Goal: Communication & Community: Connect with others

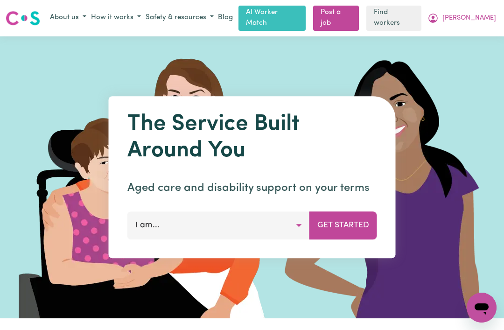
click at [484, 17] on span "[PERSON_NAME]" at bounding box center [469, 18] width 54 height 10
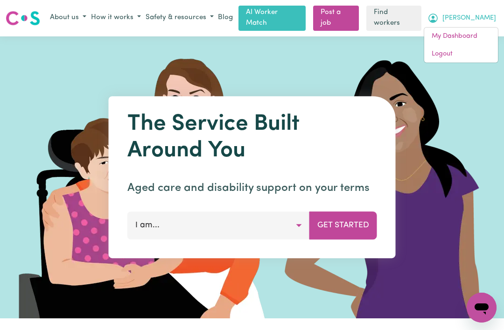
click at [469, 34] on link "My Dashboard" at bounding box center [461, 37] width 74 height 18
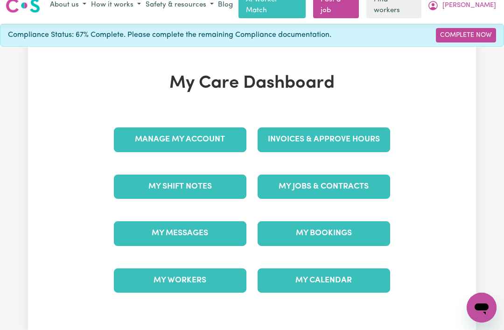
scroll to position [14, 0]
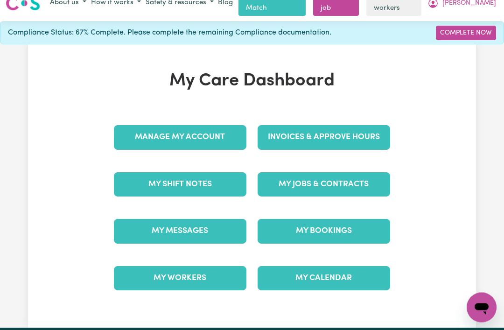
click at [365, 175] on link "My Jobs & Contracts" at bounding box center [323, 185] width 132 height 24
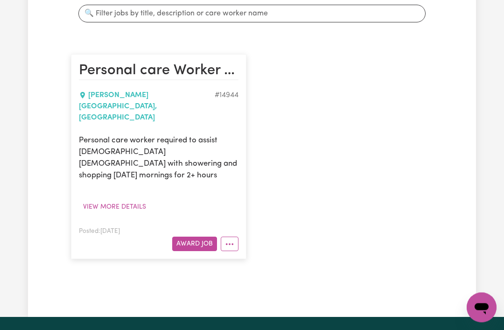
scroll to position [187, 0]
click at [122, 200] on button "View more details" at bounding box center [114, 207] width 71 height 14
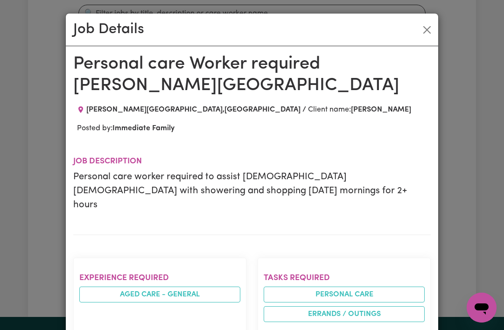
scroll to position [0, 0]
click at [425, 28] on button "Close" at bounding box center [426, 29] width 15 height 15
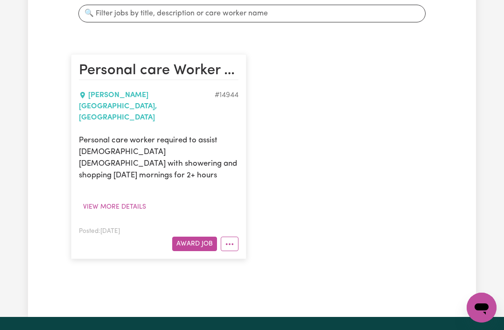
click at [232, 236] on button "More options" at bounding box center [230, 243] width 18 height 14
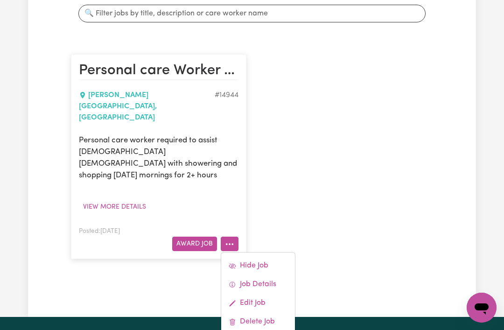
click at [327, 194] on div "Personal care Worker required [PERSON_NAME][GEOGRAPHIC_DATA][PERSON_NAME] , [GE…" at bounding box center [251, 157] width 373 height 224
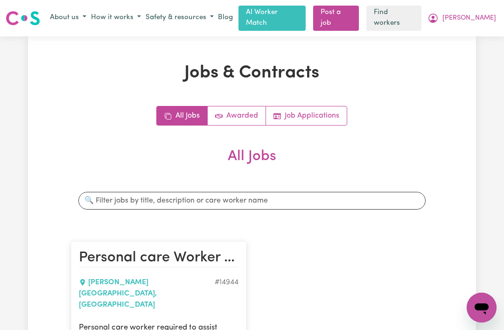
click at [303, 13] on link "AI Worker Match" at bounding box center [271, 18] width 67 height 25
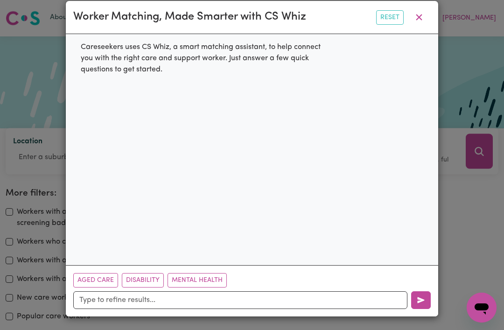
scroll to position [34, 0]
click at [94, 276] on button "Aged Care" at bounding box center [95, 280] width 45 height 14
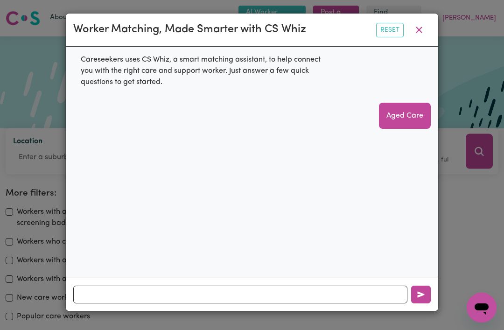
scroll to position [14, 0]
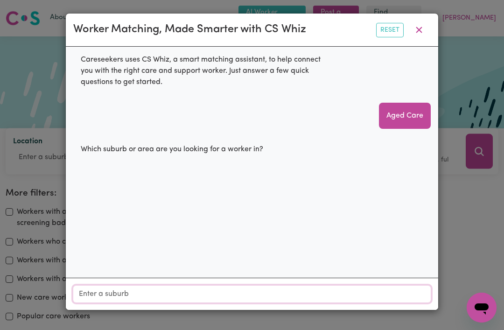
click at [131, 298] on input "Location" at bounding box center [251, 293] width 357 height 17
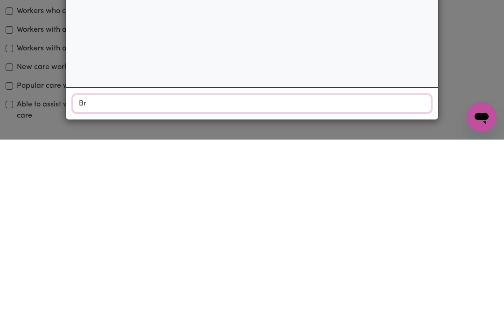
type input "Bra"
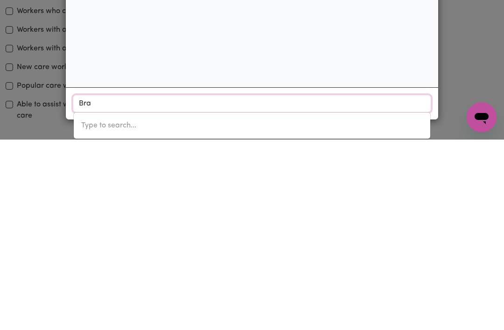
type input "[PERSON_NAME], [GEOGRAPHIC_DATA]"
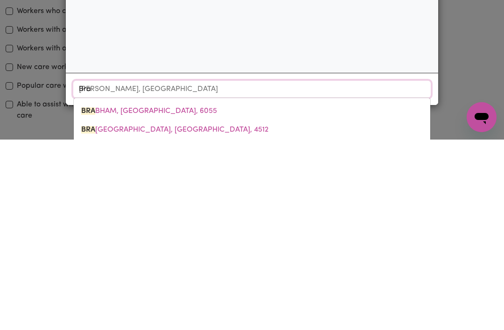
type input "[PERSON_NAME]"
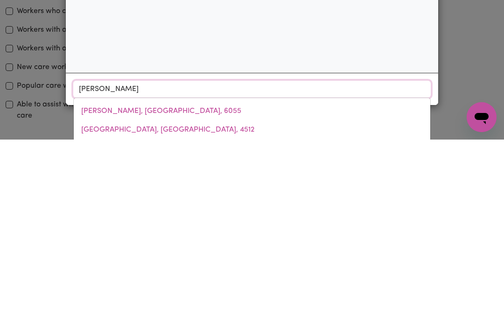
type input "[GEOGRAPHIC_DATA], [GEOGRAPHIC_DATA], 5276"
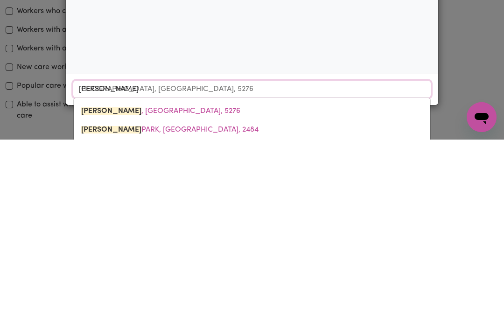
type input "[PERSON_NAME]"
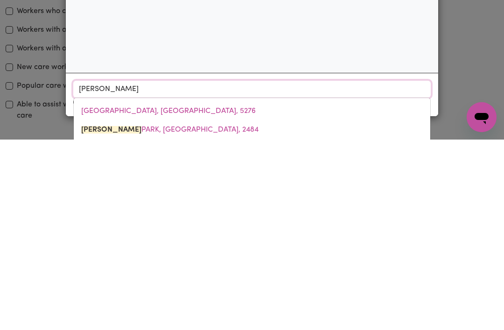
type input "[PERSON_NAME][GEOGRAPHIC_DATA], [GEOGRAPHIC_DATA], 2484"
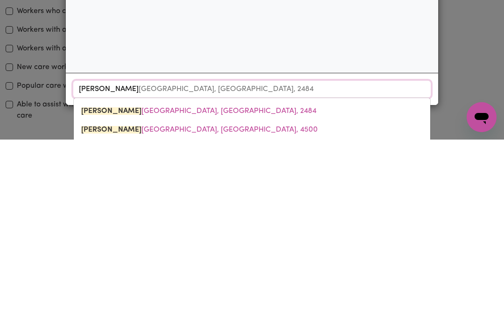
type input "[PERSON_NAME] Pa"
type input "[PERSON_NAME] PaRK, [GEOGRAPHIC_DATA], 2484"
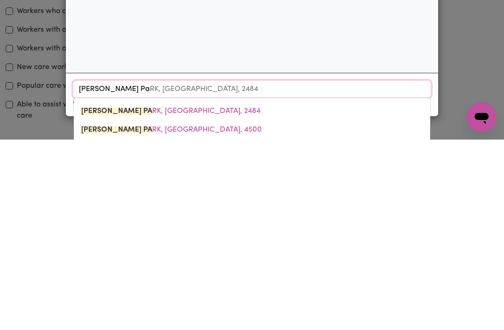
type input "[PERSON_NAME] Par"
type input "[PERSON_NAME] ParK, [GEOGRAPHIC_DATA], 2484"
type input "[PERSON_NAME][GEOGRAPHIC_DATA]"
type input "[PERSON_NAME][GEOGRAPHIC_DATA], [GEOGRAPHIC_DATA], 2484"
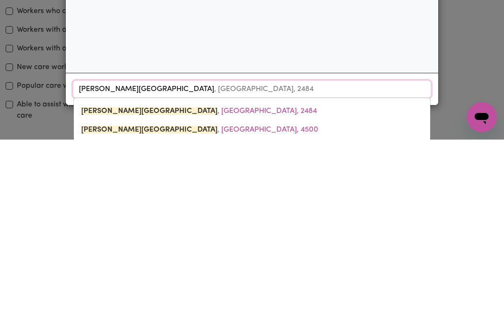
type input "[PERSON_NAME][GEOGRAPHIC_DATA],"
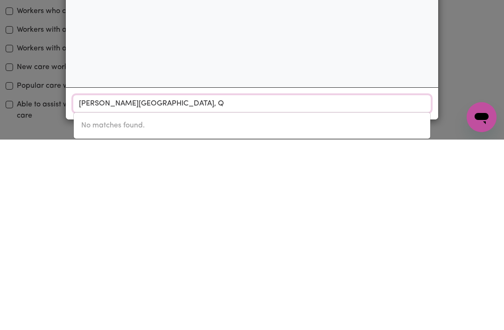
scroll to position [21, 0]
type input "[PERSON_NAME][GEOGRAPHIC_DATA]"
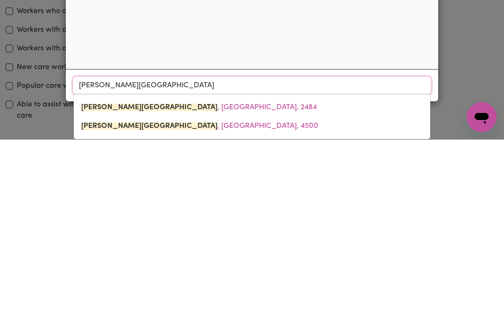
type input "[PERSON_NAME][GEOGRAPHIC_DATA], [GEOGRAPHIC_DATA], 2484"
type input "[PERSON_NAME][GEOGRAPHIC_DATA]"
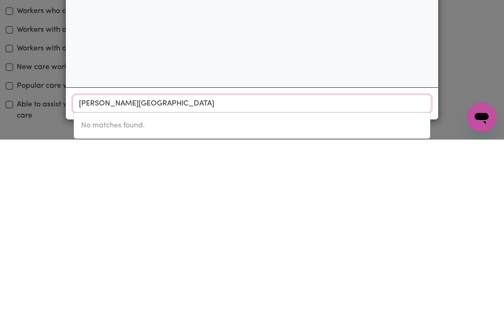
type input "[PERSON_NAME] Par"
type input "[PERSON_NAME] ParK, [GEOGRAPHIC_DATA], 2484"
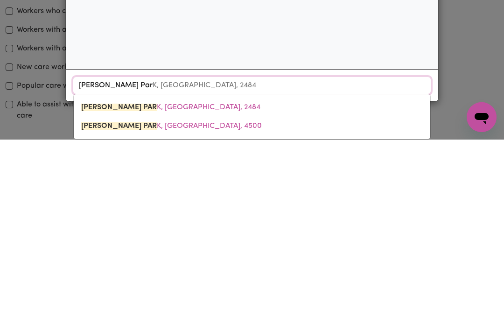
scroll to position [39, 0]
click at [165, 307] on link "[PERSON_NAME] PAR K, [GEOGRAPHIC_DATA], 4500" at bounding box center [252, 316] width 356 height 19
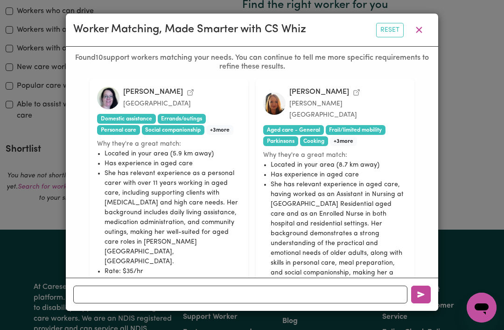
scroll to position [247, 0]
click at [139, 87] on div "[PERSON_NAME]" at bounding box center [158, 92] width 71 height 11
click at [188, 90] on icon "View Cherryn M.'s profile" at bounding box center [191, 93] width 6 height 6
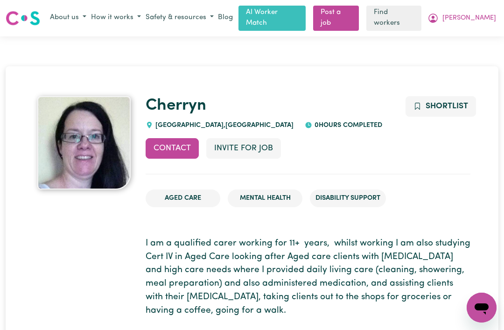
click at [176, 143] on button "Contact" at bounding box center [172, 148] width 53 height 21
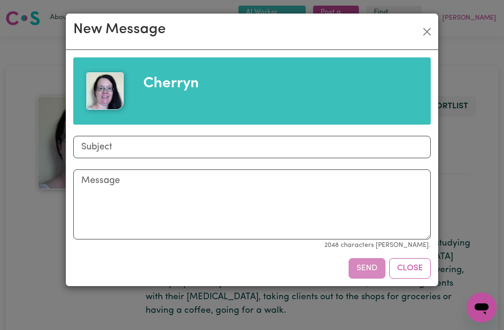
click at [431, 26] on button "Close" at bounding box center [426, 31] width 15 height 15
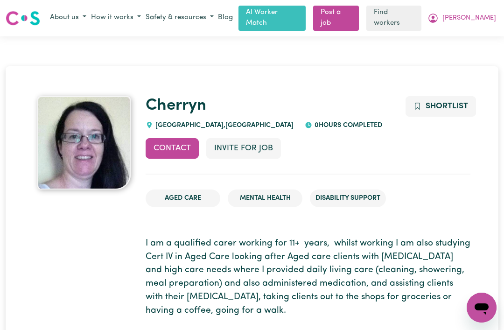
click at [490, 16] on span "[PERSON_NAME]" at bounding box center [469, 18] width 54 height 10
click at [462, 35] on link "My Dashboard" at bounding box center [461, 37] width 74 height 18
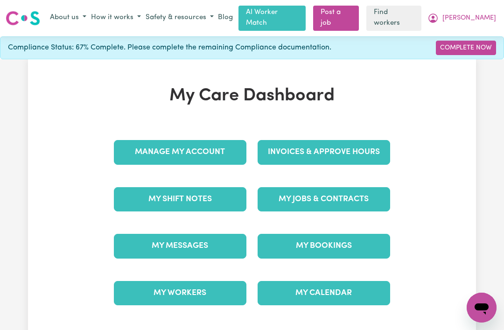
click at [211, 241] on link "My Messages" at bounding box center [180, 246] width 132 height 24
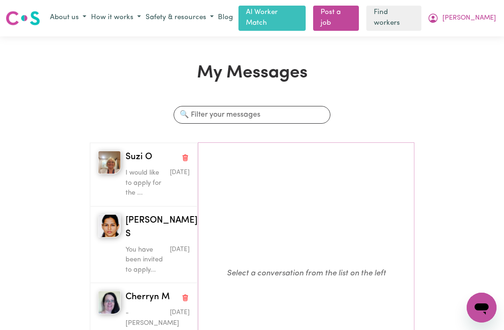
click at [156, 291] on span "Cherryn M" at bounding box center [147, 298] width 44 height 14
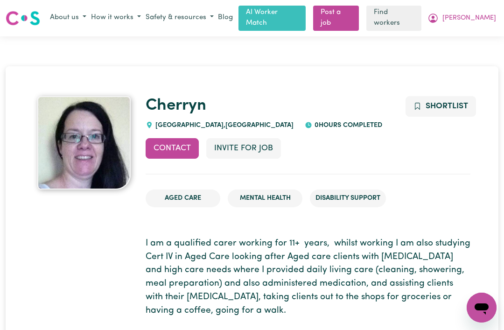
click at [257, 148] on button "Invite for Job" at bounding box center [243, 148] width 75 height 21
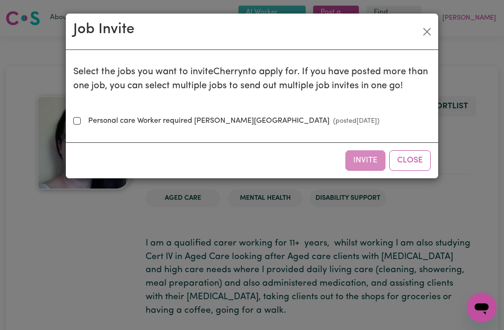
click at [80, 118] on input "Personal care Worker required Bray Park (posted Aug 21 2025 )" at bounding box center [76, 120] width 7 height 7
checkbox input "true"
click at [361, 159] on button "Invite" at bounding box center [365, 160] width 40 height 21
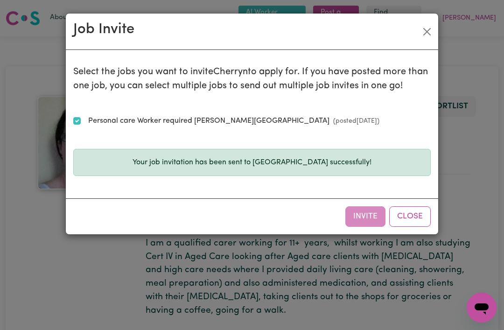
click at [428, 27] on button "Close" at bounding box center [426, 31] width 15 height 15
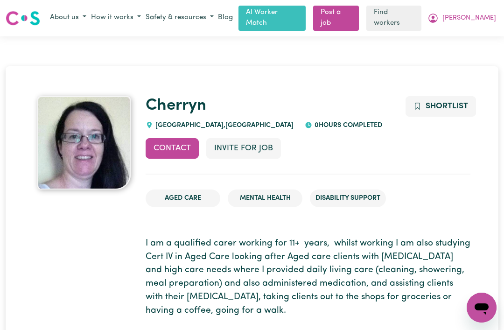
click at [175, 146] on button "Contact" at bounding box center [172, 148] width 53 height 21
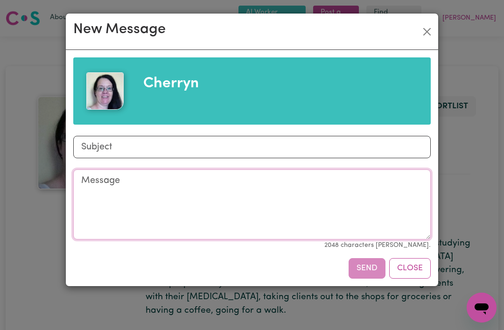
click at [103, 177] on textarea "Message" at bounding box center [251, 204] width 357 height 70
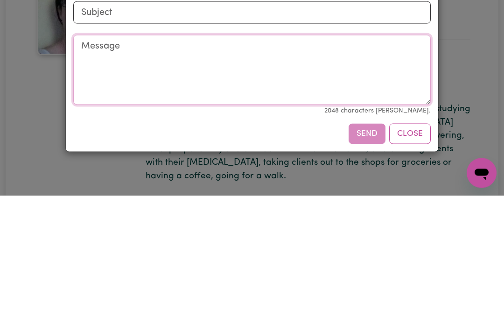
type textarea "N"
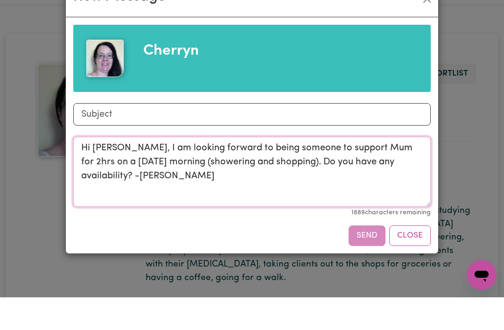
type textarea "Hi Cherryn, I am looking forward to being someone to support Mum for 2hrs on a …"
click at [86, 136] on input "Subject" at bounding box center [251, 147] width 357 height 22
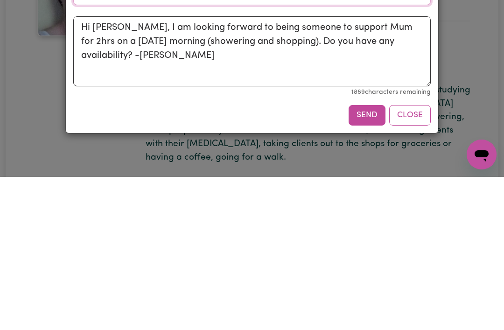
type input "Bray Park Fridays 9-11 am"
click at [392, 169] on textarea "Hi Cherryn, I am looking forward to being someone to support Mum for 2hrs on a …" at bounding box center [251, 204] width 357 height 70
click at [390, 169] on textarea "Hi Cherryn, I am looking forward to being someone to support Mum for 2hrs on a …" at bounding box center [251, 204] width 357 height 70
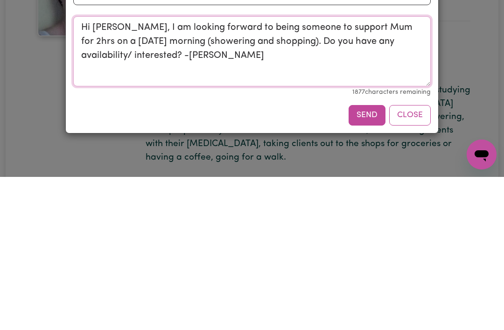
type textarea "Hi Cherryn, I am looking forward to being someone to support Mum for 2hrs on a …"
click at [369, 258] on button "Send" at bounding box center [366, 268] width 37 height 21
